Goal: Task Accomplishment & Management: Contribute content

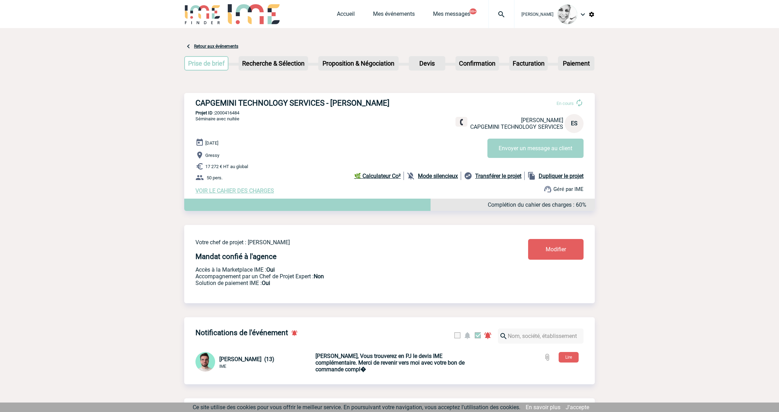
click at [507, 15] on img at bounding box center [501, 14] width 25 height 8
type input "2000416484"
select select "15985"
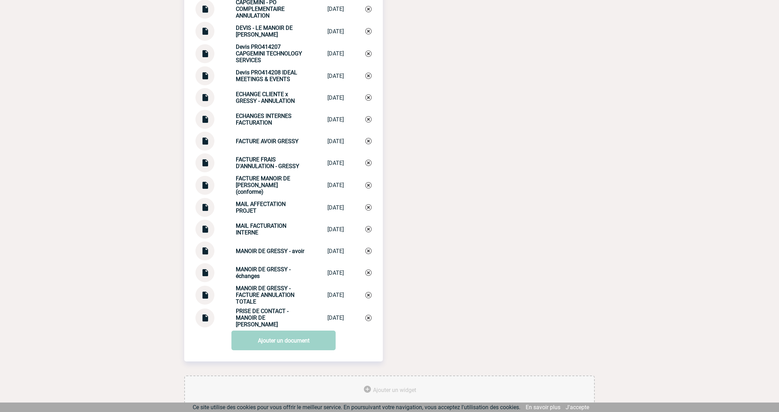
scroll to position [936, 0]
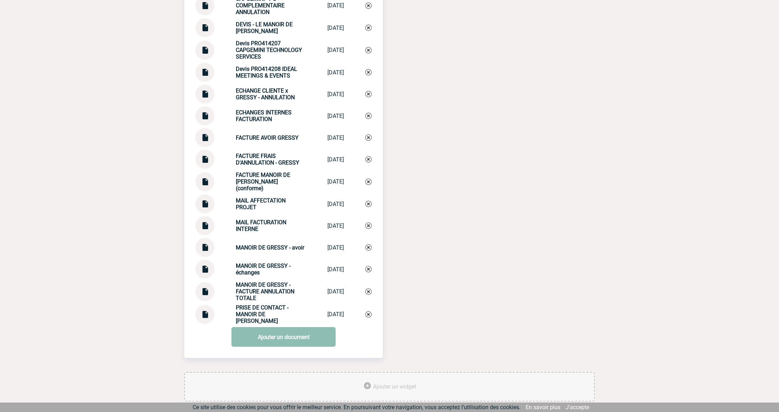
click at [270, 336] on link "Ajouter un document" at bounding box center [284, 337] width 104 height 20
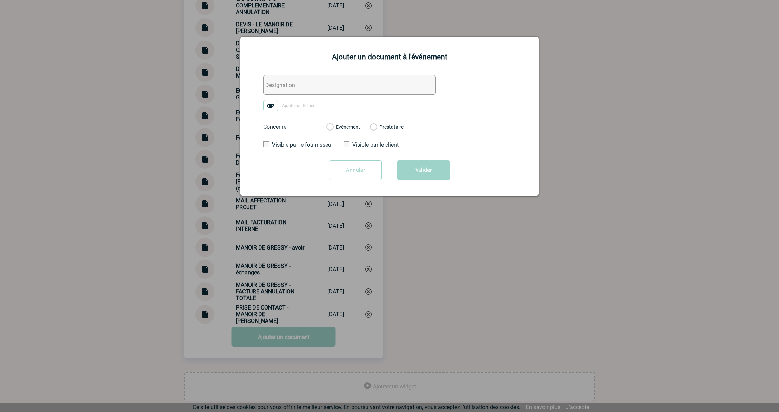
click at [294, 84] on input "text" at bounding box center [349, 85] width 173 height 20
paste input "450263"
type input "0. CAPGEMINI - BPA PRO450263"
click at [287, 103] on label "Ajouter un fichier" at bounding box center [291, 105] width 56 height 11
click at [0, 0] on input "Ajouter un fichier" at bounding box center [0, 0] width 0 height 0
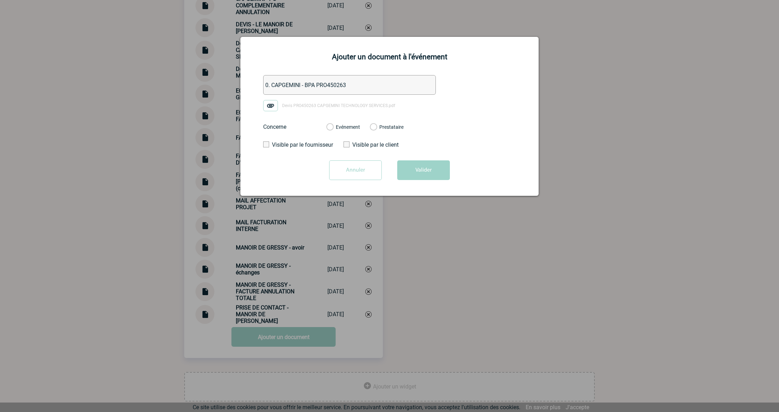
click at [333, 126] on label "Evénement" at bounding box center [329, 127] width 7 height 6
click at [0, 0] on input "Evénement" at bounding box center [0, 0] width 0 height 0
click at [418, 169] on button "Valider" at bounding box center [423, 170] width 53 height 20
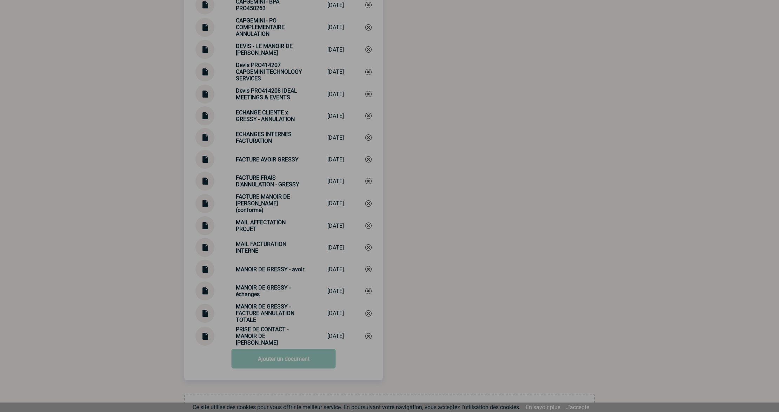
click at [145, 207] on div at bounding box center [389, 206] width 779 height 412
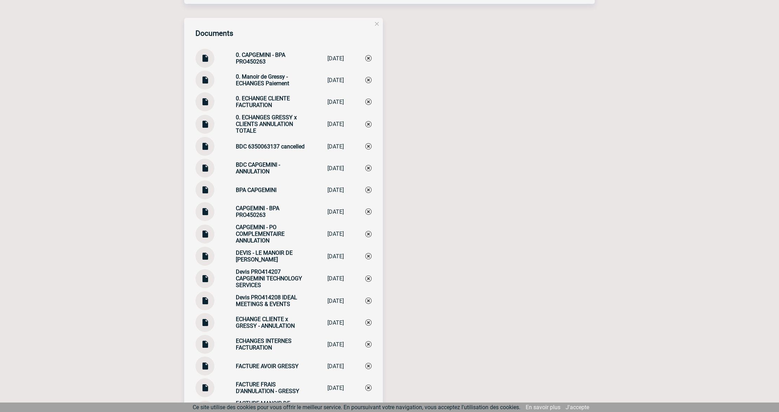
scroll to position [608, 0]
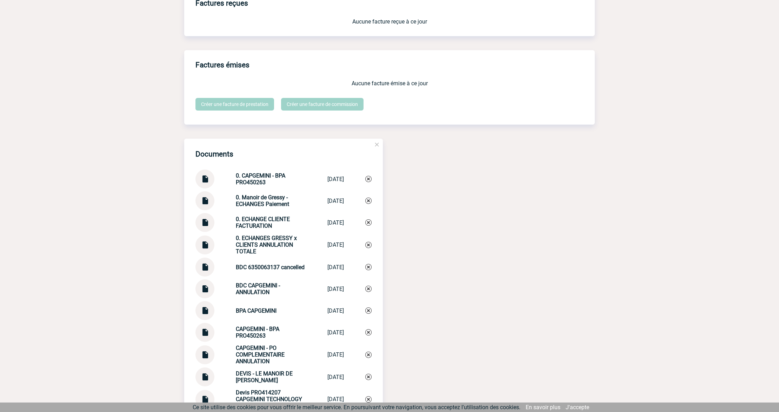
click at [205, 226] on img at bounding box center [204, 220] width 9 height 14
